Goal: Find specific page/section: Find specific page/section

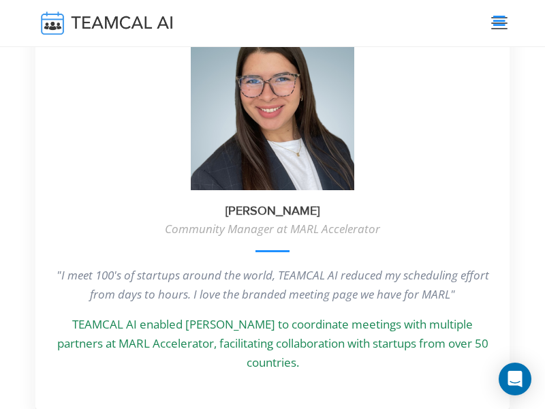
scroll to position [3908, 0]
